Goal: Transaction & Acquisition: Purchase product/service

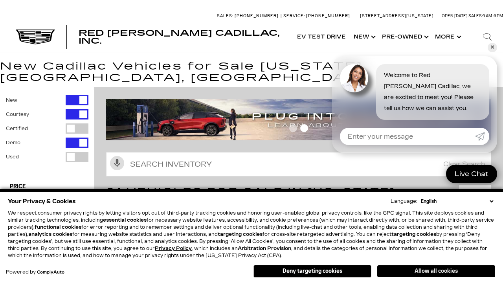
click at [436, 271] on button "Allow all cookies" at bounding box center [436, 271] width 118 height 12
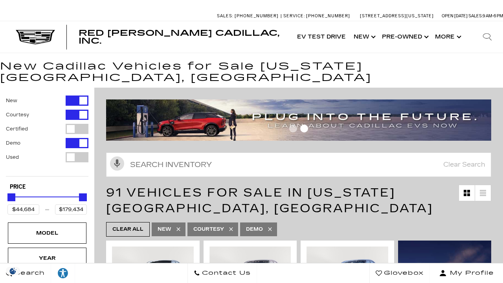
scroll to position [13, 0]
